Goal: Transaction & Acquisition: Purchase product/service

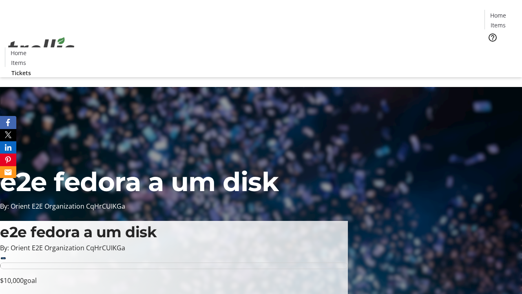
click at [491, 47] on span "Tickets" at bounding box center [501, 51] width 20 height 9
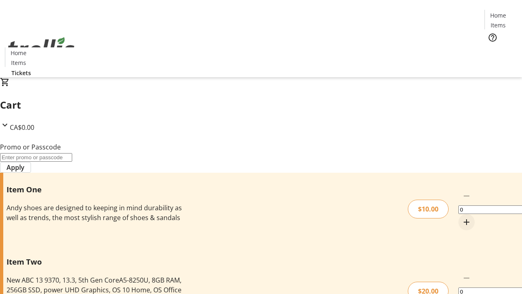
click at [462, 217] on mat-icon "Increment by one" at bounding box center [467, 222] width 10 height 10
type input "1"
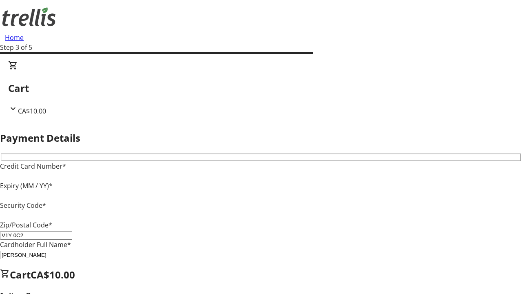
type input "V1Y 0C2"
